Goal: Transaction & Acquisition: Subscribe to service/newsletter

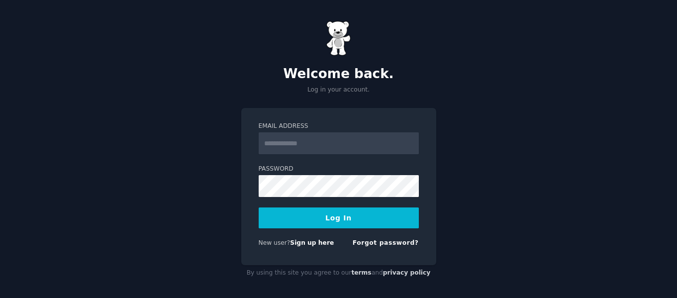
click at [305, 143] on input "Email Address" at bounding box center [339, 143] width 160 height 22
type input "**********"
click at [271, 205] on form "**********" at bounding box center [339, 186] width 160 height 129
click at [304, 242] on link "Sign up here" at bounding box center [312, 242] width 44 height 7
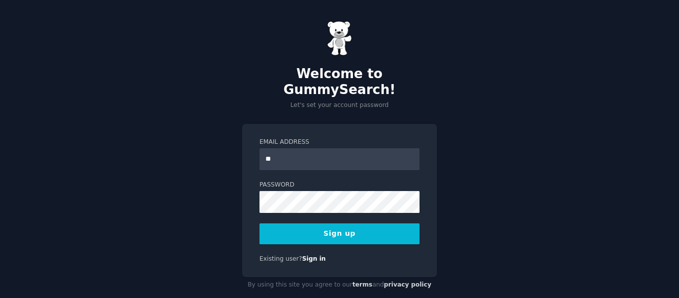
type input "**********"
click at [353, 223] on button "Sign up" at bounding box center [340, 233] width 160 height 21
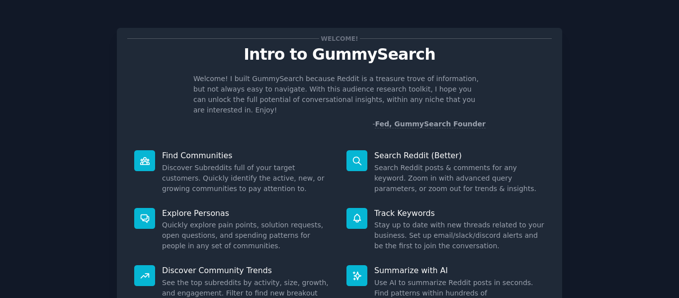
click at [586, 104] on div "Welcome! Intro to GummySearch Welcome! I built GummySearch because Reddit is a …" at bounding box center [339, 205] width 651 height 382
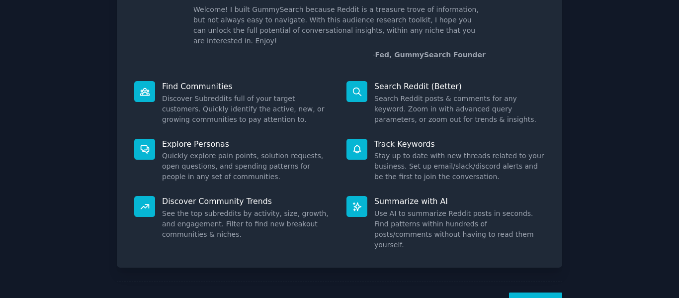
scroll to position [91, 0]
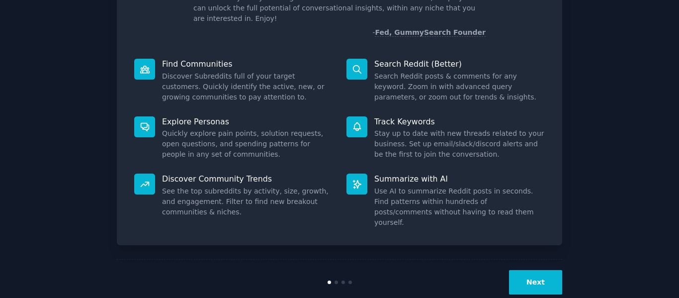
click at [538, 270] on button "Next" at bounding box center [535, 282] width 53 height 24
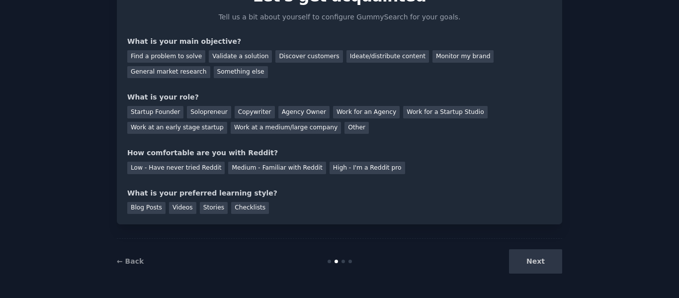
scroll to position [58, 0]
click at [187, 57] on div "Find a problem to solve" at bounding box center [166, 56] width 78 height 12
click at [162, 110] on div "Startup Founder" at bounding box center [155, 112] width 56 height 12
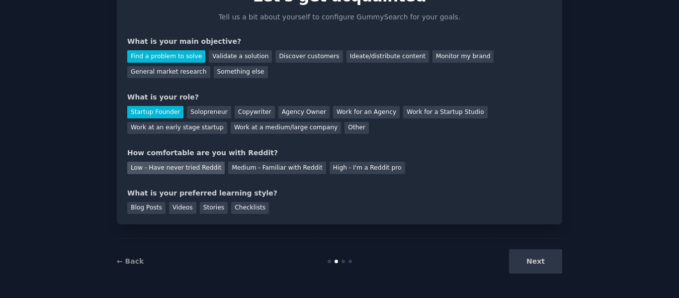
click at [149, 169] on div "Low - Have never tried Reddit" at bounding box center [175, 168] width 97 height 12
click at [244, 203] on div "Checklists" at bounding box center [250, 208] width 38 height 12
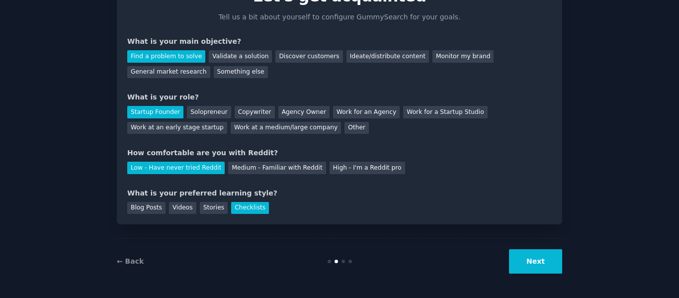
click at [536, 260] on button "Next" at bounding box center [535, 261] width 53 height 24
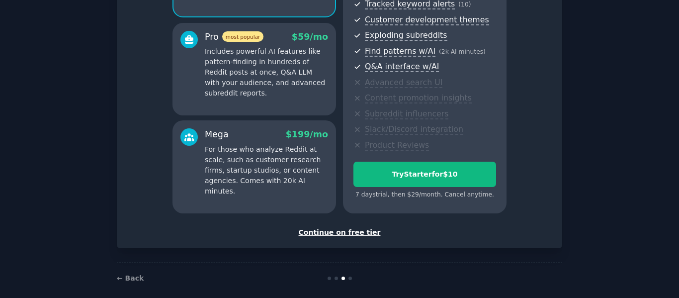
scroll to position [174, 0]
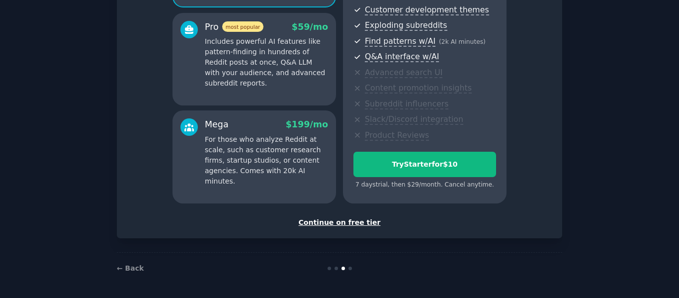
click at [361, 225] on div "Continue on free tier" at bounding box center [339, 222] width 425 height 10
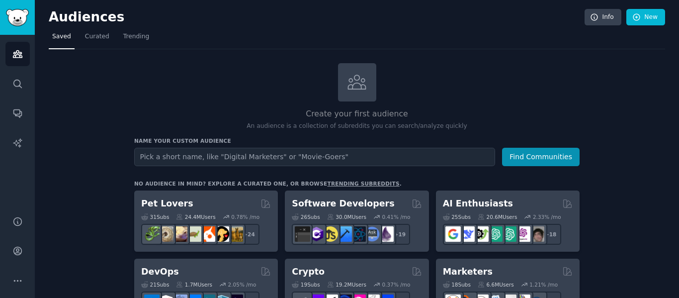
click at [358, 156] on input "text" at bounding box center [314, 157] width 361 height 18
type input "c"
click at [122, 30] on link "Trending" at bounding box center [136, 39] width 33 height 20
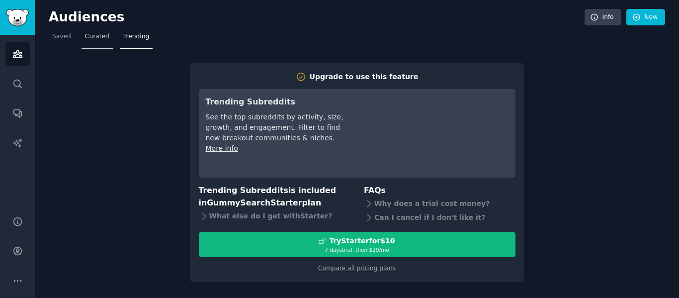
click at [93, 38] on span "Curated" at bounding box center [97, 36] width 24 height 9
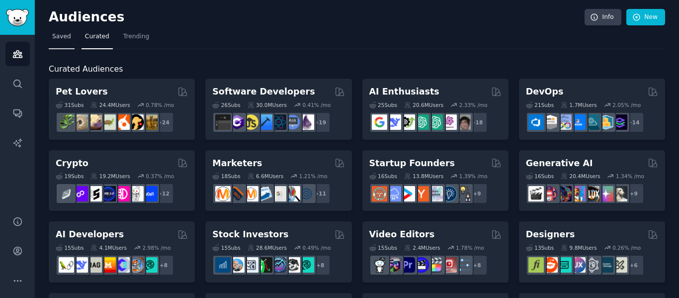
click at [66, 39] on span "Saved" at bounding box center [61, 36] width 19 height 9
